Goal: Navigation & Orientation: Find specific page/section

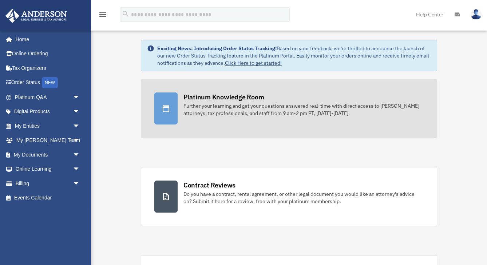
scroll to position [18, 0]
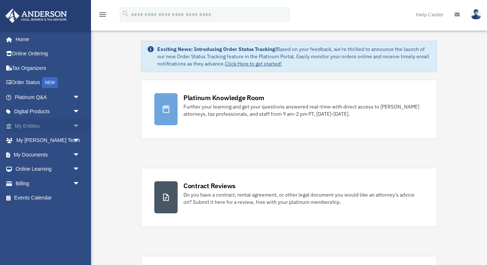
click at [75, 123] on span "arrow_drop_down" at bounding box center [80, 126] width 15 height 15
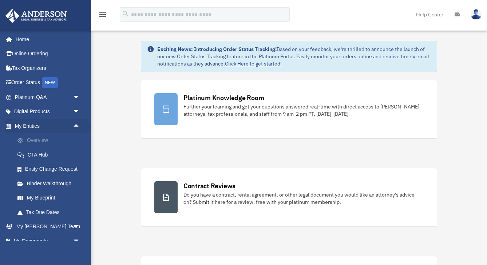
click at [42, 142] on link "Overview" at bounding box center [50, 140] width 81 height 15
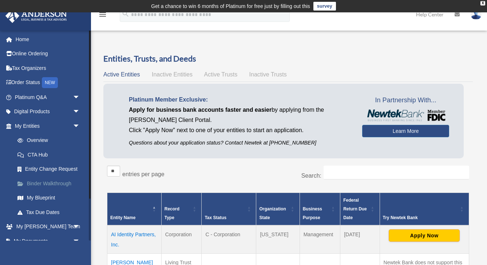
click at [63, 185] on link "Binder Walkthrough" at bounding box center [50, 183] width 81 height 15
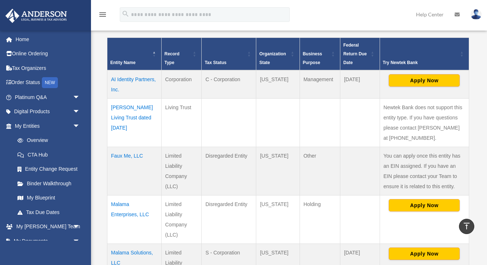
scroll to position [179, 0]
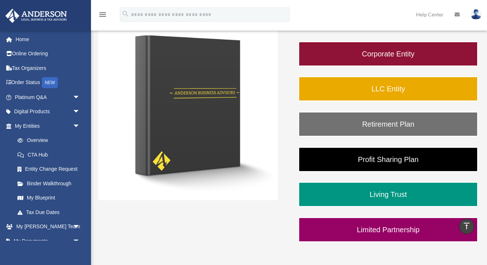
scroll to position [130, 0]
